Goal: Information Seeking & Learning: Learn about a topic

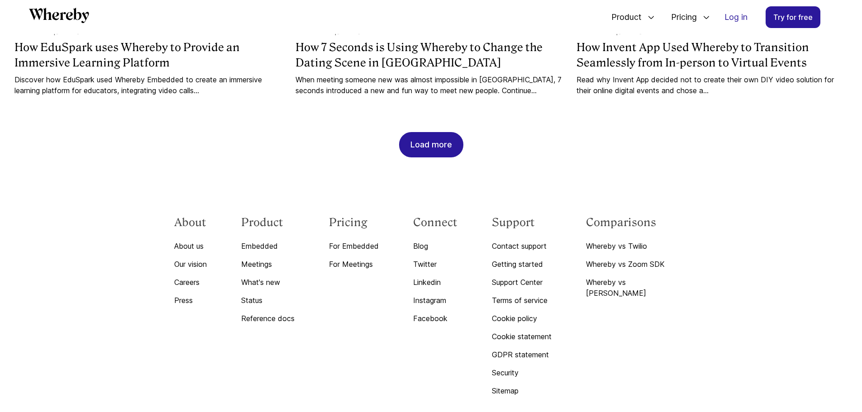
scroll to position [1114, 0]
click at [194, 240] on link "About us" at bounding box center [190, 245] width 33 height 11
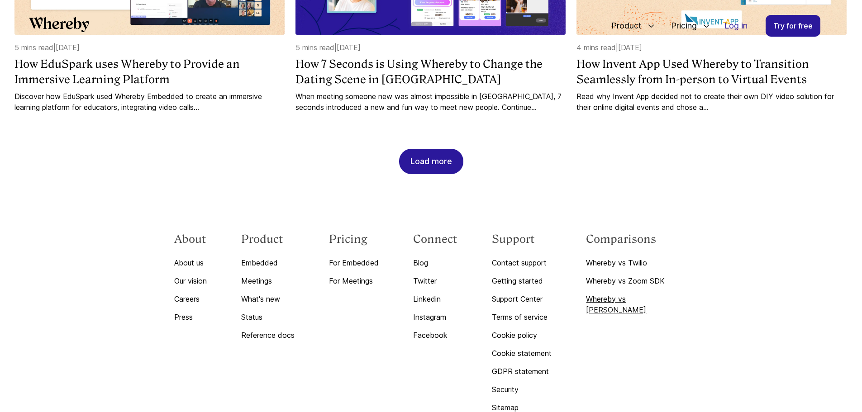
click at [652, 294] on link "Whereby vs [PERSON_NAME]" at bounding box center [637, 305] width 102 height 22
